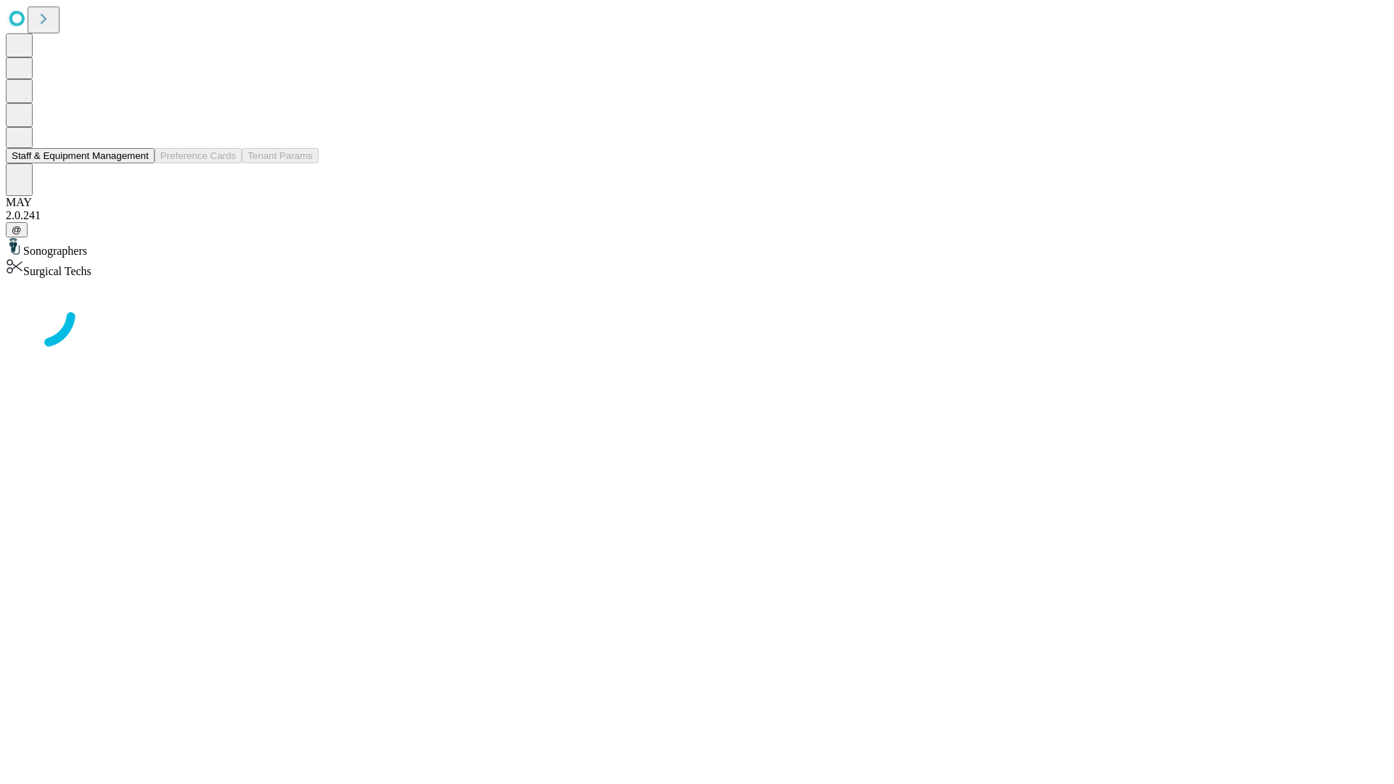
click at [139, 163] on button "Staff & Equipment Management" at bounding box center [80, 155] width 149 height 15
